Goal: Check status: Check status

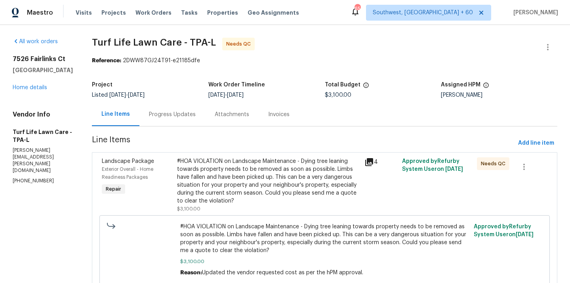
click at [156, 112] on div "Progress Updates" at bounding box center [172, 114] width 47 height 8
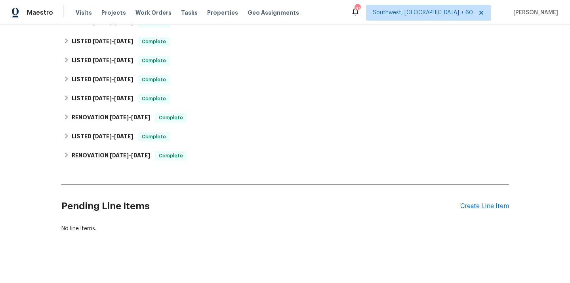
scroll to position [86, 0]
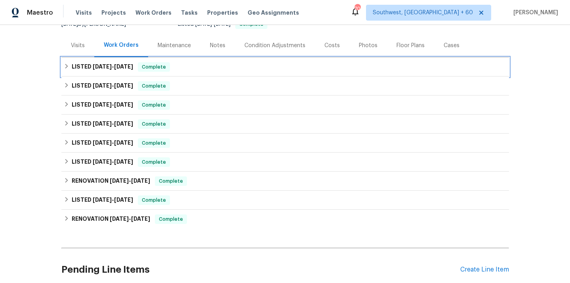
click at [66, 63] on icon at bounding box center [67, 66] width 6 height 6
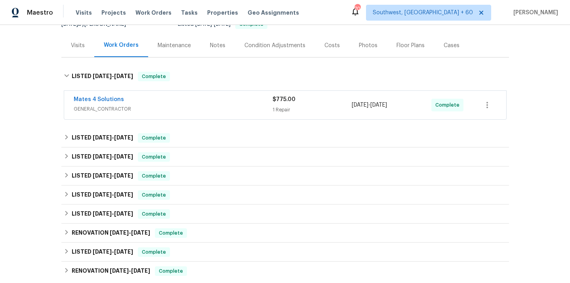
click at [117, 110] on span "GENERAL_CONTRACTOR" at bounding box center [173, 109] width 199 height 8
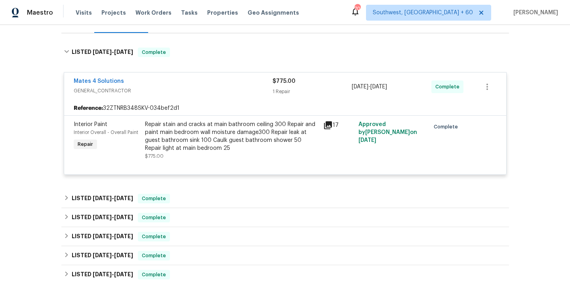
scroll to position [118, 0]
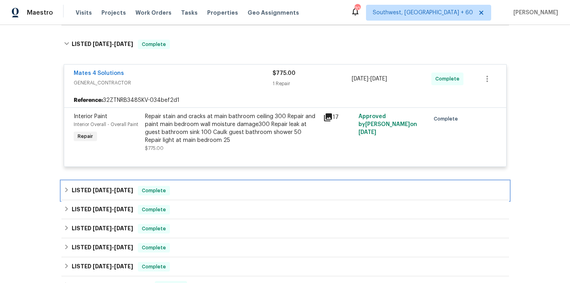
click at [69, 189] on div "LISTED 9/7/25 - 9/12/25 Complete" at bounding box center [285, 191] width 443 height 10
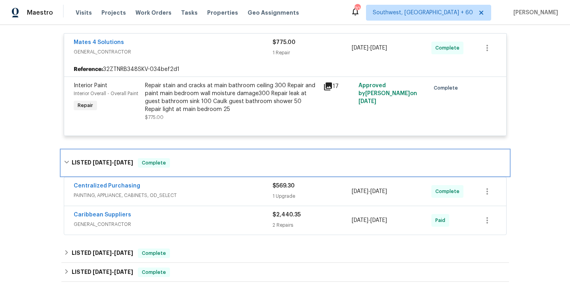
scroll to position [150, 0]
